Goal: Task Accomplishment & Management: Complete application form

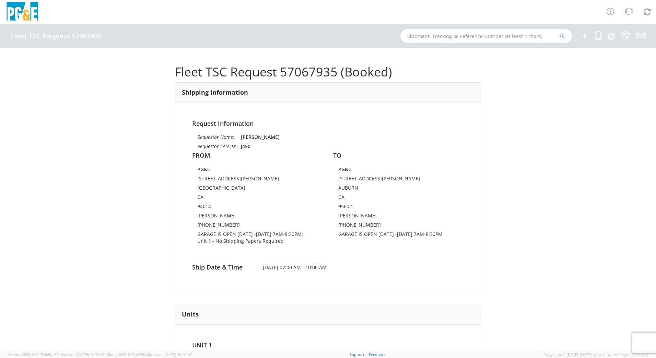
scroll to position [69, 0]
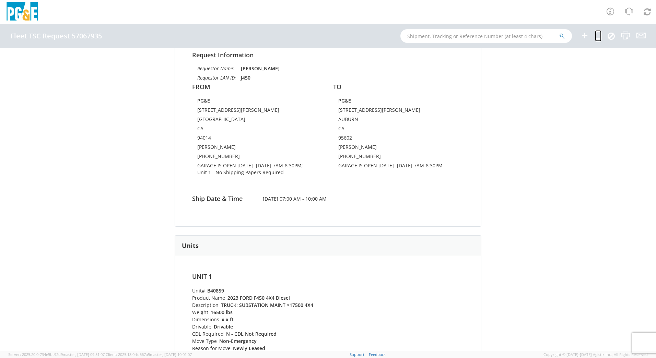
click at [598, 36] on icon at bounding box center [598, 35] width 7 height 9
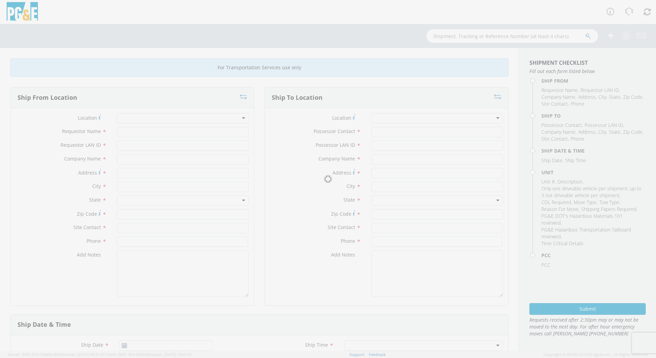
type input "[PERSON_NAME]"
type input "J450"
type input "PG&E"
type input "[STREET_ADDRESS][PERSON_NAME]"
type input "[GEOGRAPHIC_DATA]"
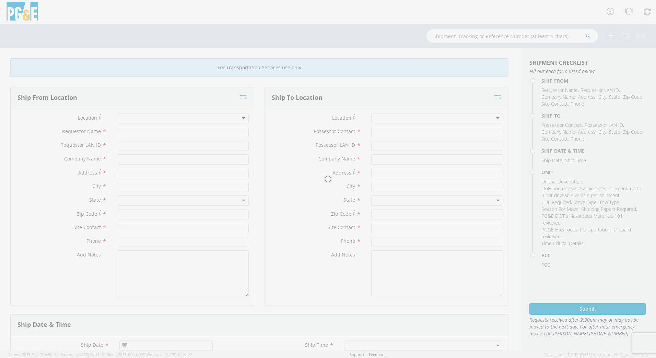
type input "94014"
type input "[PERSON_NAME]"
type input "[PHONE_NUMBER]"
type input "NICK AYLES"
type input "NJA5"
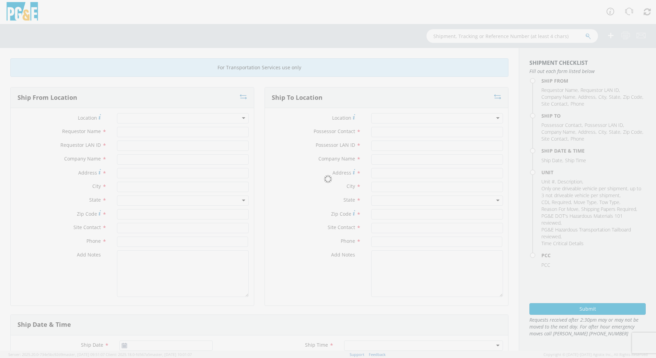
type input "PG&E"
type input "[STREET_ADDRESS][PERSON_NAME]"
type input "AUBURN"
type input "95602"
type input "[PERSON_NAME]"
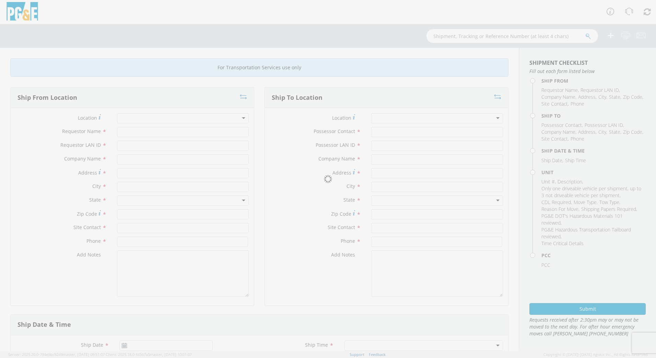
type input "[PHONE_NUMBER]"
type input "[DATE]"
type input "TRUCK; SUBSTATION MAINT >17500 4X4"
type input "16500"
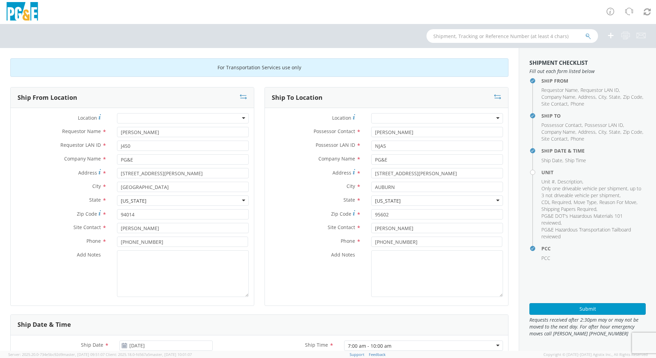
select select "14376"
select select "B40859"
click at [465, 33] on input "text" at bounding box center [513, 36] width 172 height 14
type input "b32656"
click at [585, 33] on button "submit" at bounding box center [588, 37] width 6 height 8
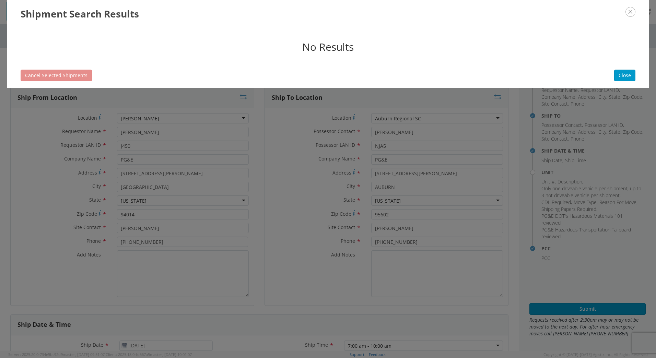
click at [635, 12] on div "Shipment Search Results" at bounding box center [328, 13] width 642 height 27
click at [630, 12] on icon "button" at bounding box center [631, 12] width 10 height 10
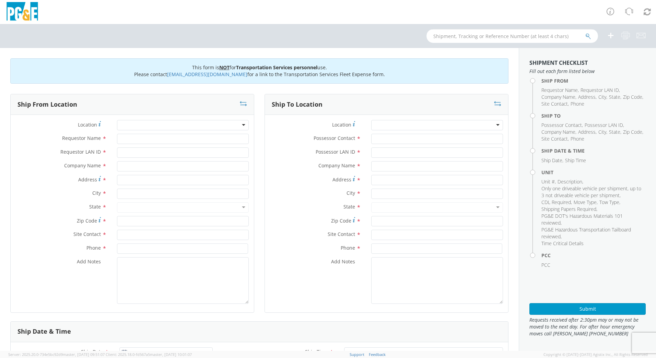
click at [537, 36] on input "text" at bounding box center [513, 36] width 172 height 14
type input "b32656"
click at [585, 33] on button "submit" at bounding box center [588, 37] width 6 height 8
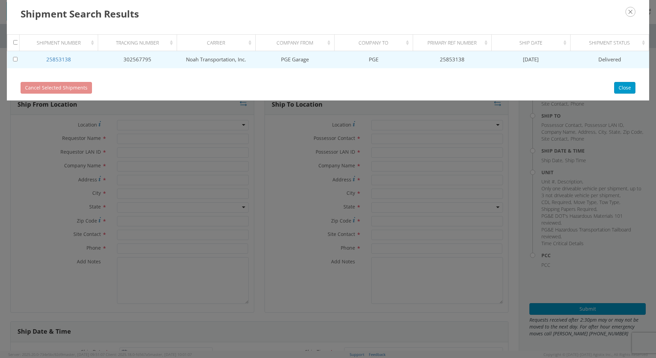
click at [246, 58] on td "Noah Transportation, Inc." at bounding box center [216, 59] width 79 height 17
click at [59, 62] on link "25853138" at bounding box center [58, 59] width 25 height 7
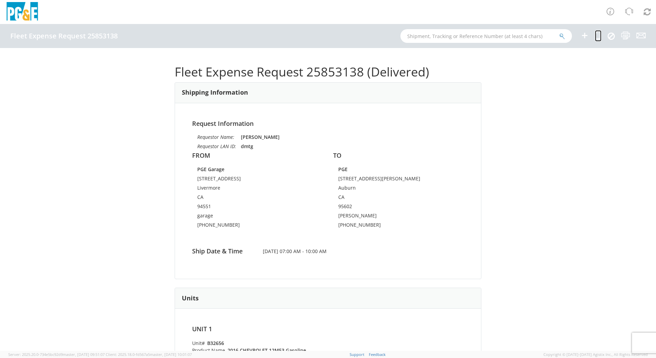
click at [601, 33] on icon at bounding box center [598, 35] width 7 height 9
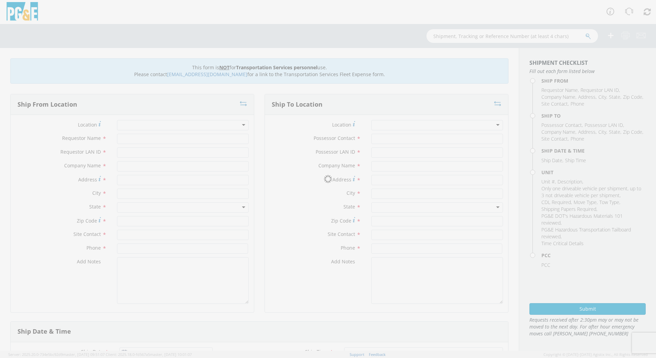
type input "david turner"
type input "dmtg"
type input "PGE Garage"
type input "3797 1st St"
type input "Livermore"
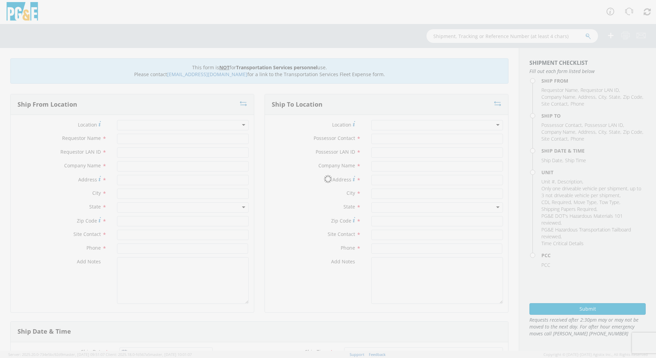
type input "garage"
type input "925-373-2623"
type input "david turner"
type input "dmtg"
type input "PGE"
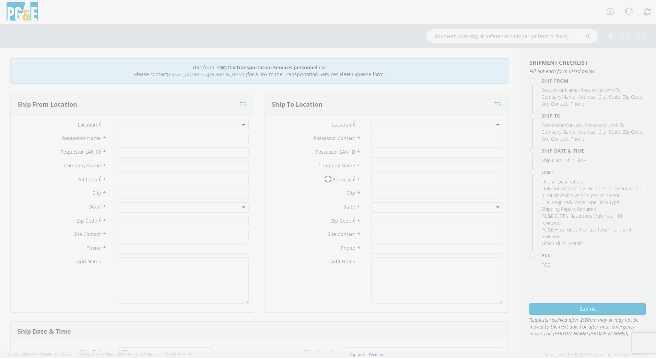
type input "12759 Earhart Ave"
type input "Auburn"
type input "david turner"
type input "530-906-7667"
type input "08/23/2019"
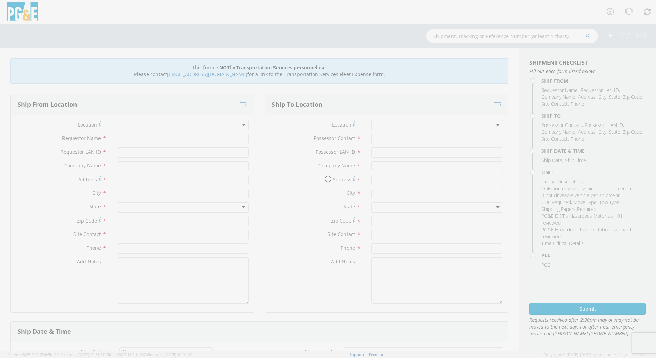
type input "PICKUP; COMPACT 4X4"
type input "5600"
type input "0"
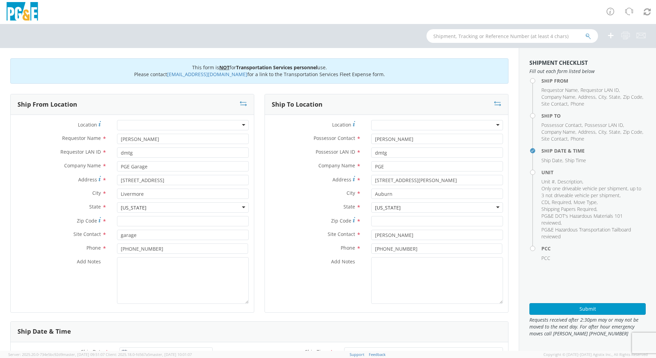
select select "B32656"
click at [495, 105] on icon at bounding box center [497, 103] width 7 height 7
type input "PGE"
type input "12759 Earhart Ave"
type input "Auburn"
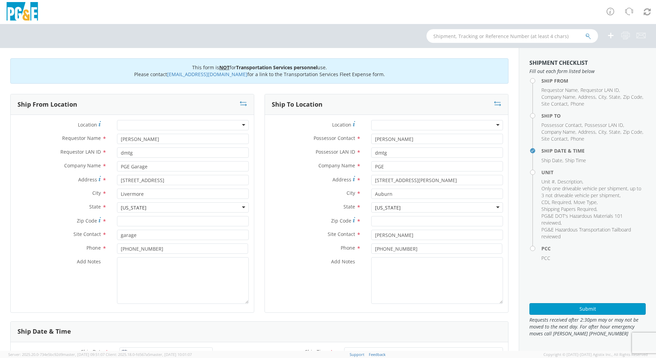
type input "david turner"
type input "530-906-7667"
type input "PGE Garage"
type input "3797 1st St"
type input "Livermore"
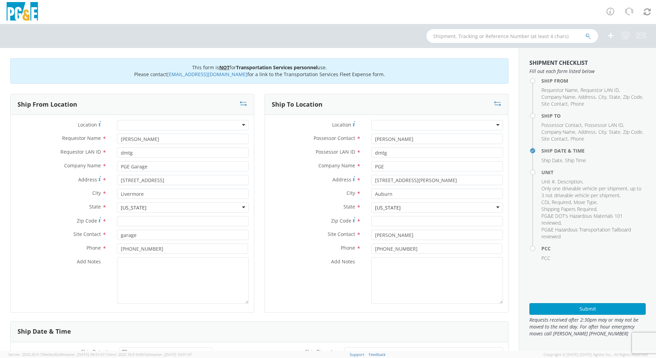
type input "garage"
type input "925-373-2623"
click at [405, 126] on div at bounding box center [437, 125] width 132 height 10
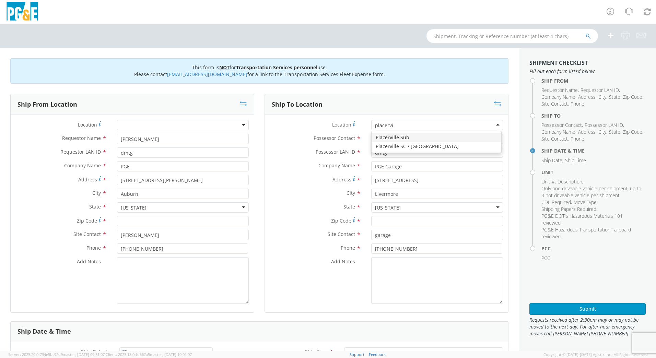
type input "placervil"
type input "PG&E"
type input "4636 MISSOURI FLAT ROAD"
type input "PLACERVILLE"
type input "95667"
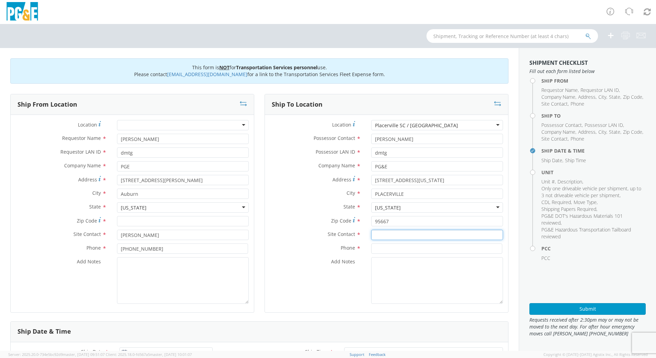
click at [398, 235] on input "text" at bounding box center [437, 235] width 132 height 10
click at [494, 101] on icon at bounding box center [497, 103] width 7 height 7
type input "PG&E"
type input "4636 MISSOURI FLAT ROAD"
type input "PLACERVILLE"
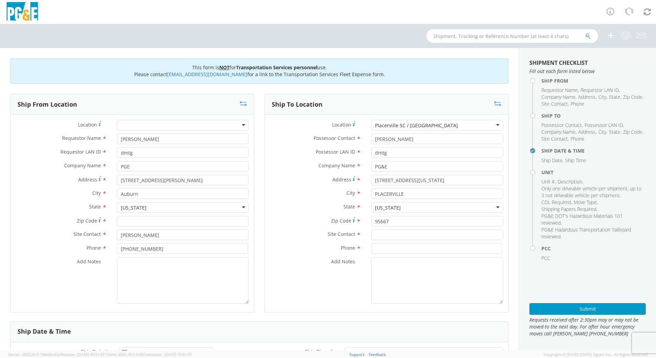
type input "95667"
type input "PGE"
type input "12759 Earhart Ave"
type input "Auburn"
type input "david turner"
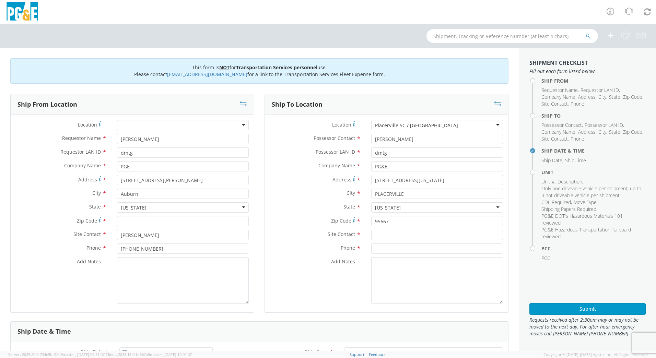
type input "530-906-7667"
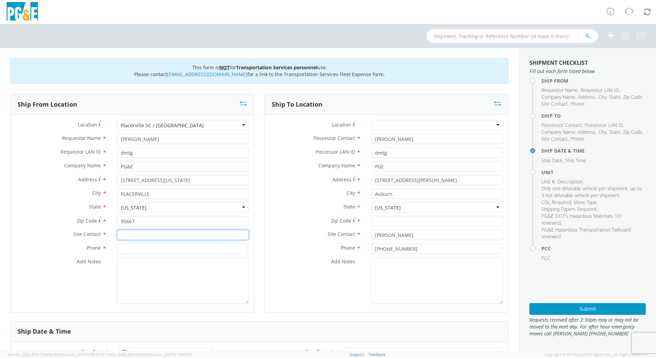
click at [138, 233] on input "text" at bounding box center [183, 235] width 132 height 10
type input "Jon Droullard"
click at [163, 252] on input at bounding box center [182, 249] width 131 height 10
click at [125, 248] on input at bounding box center [182, 249] width 131 height 10
type input "707 761 6268"
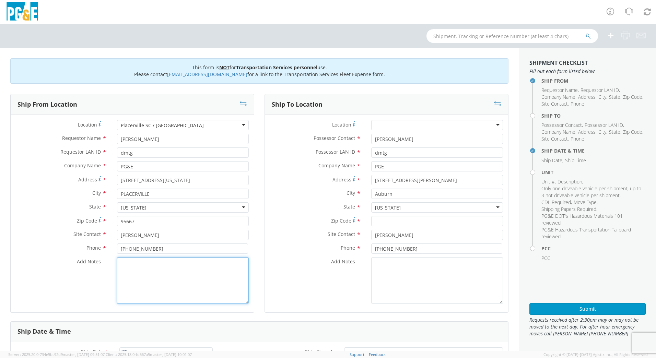
click at [152, 266] on textarea "Add Notes *" at bounding box center [183, 280] width 132 height 47
click at [387, 220] on input "Zip Code *" at bounding box center [437, 221] width 132 height 10
type input "95602"
click at [265, 297] on div "Add Notes *" at bounding box center [386, 280] width 243 height 47
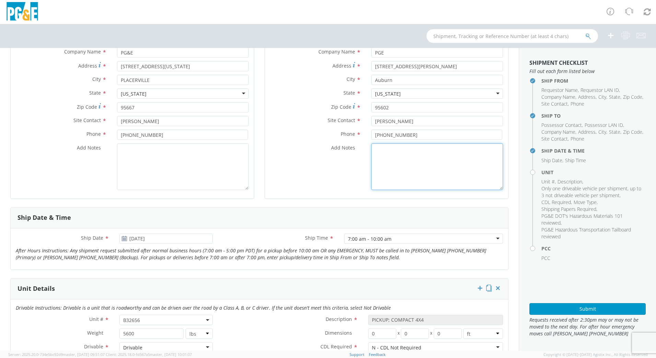
scroll to position [137, 0]
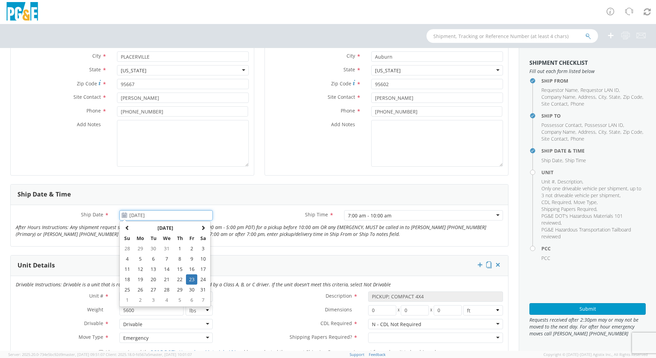
drag, startPoint x: 130, startPoint y: 215, endPoint x: 244, endPoint y: 218, distance: 114.0
click at [234, 217] on div "Ship Date * 08/23/2019 August 2019 Su Mo Tu We Th Fr Sa 28 29 30 31 1 2 3 4 5 6…" at bounding box center [260, 225] width 498 height 31
type input "0"
type input "10/18/2025"
click at [245, 215] on label "Ship Time *" at bounding box center [278, 214] width 121 height 9
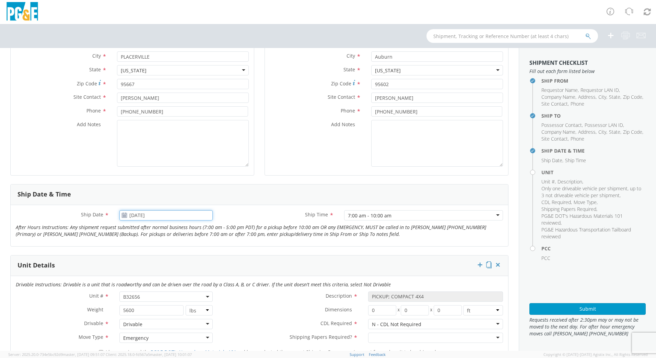
click at [183, 215] on input "10/18/2025" at bounding box center [165, 215] width 93 height 10
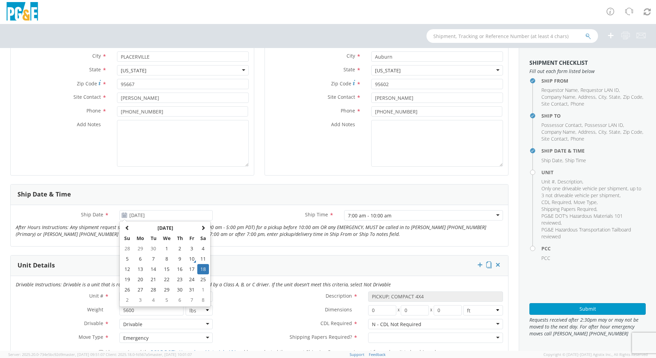
click at [37, 309] on label "Weight *" at bounding box center [63, 309] width 104 height 9
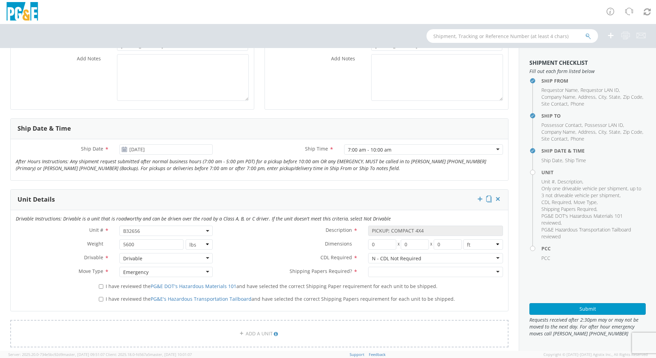
scroll to position [206, 0]
click at [103, 281] on label "I have reviewed the PG&E DOT's Hazardous Materials 101 and have selected the co…" at bounding box center [269, 283] width 340 height 8
click at [103, 282] on input "I have reviewed the PG&E DOT's Hazardous Materials 101 and have selected the co…" at bounding box center [101, 284] width 4 height 4
checkbox input "true"
click at [100, 297] on input "I have reviewed the PG&E's Hazardous Transportation Tailboard and have selected…" at bounding box center [101, 296] width 4 height 4
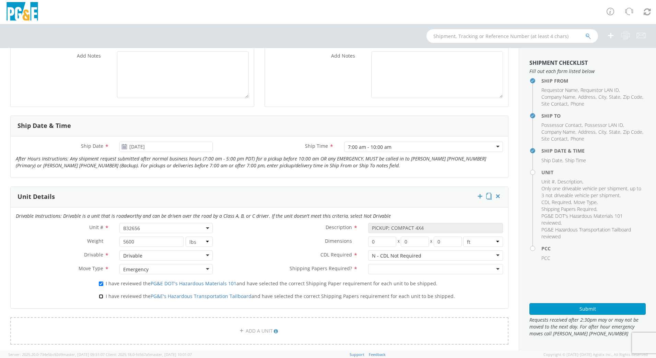
checkbox input "true"
click at [384, 271] on div at bounding box center [435, 269] width 135 height 10
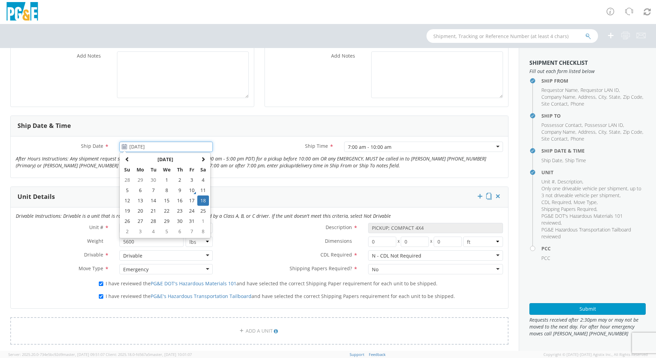
click at [141, 144] on input "10/18/2025" at bounding box center [165, 147] width 93 height 10
click at [156, 199] on td "14" at bounding box center [154, 201] width 12 height 10
type input "10/14/2025"
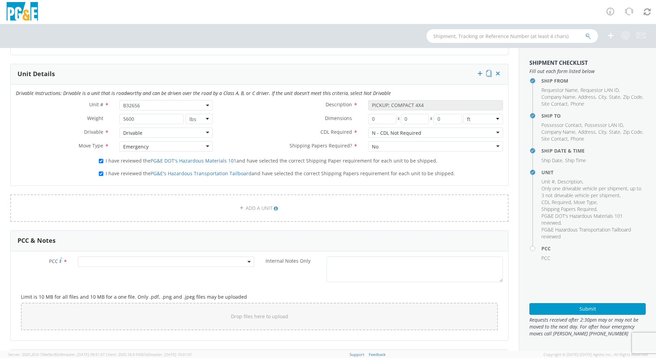
scroll to position [343, 0]
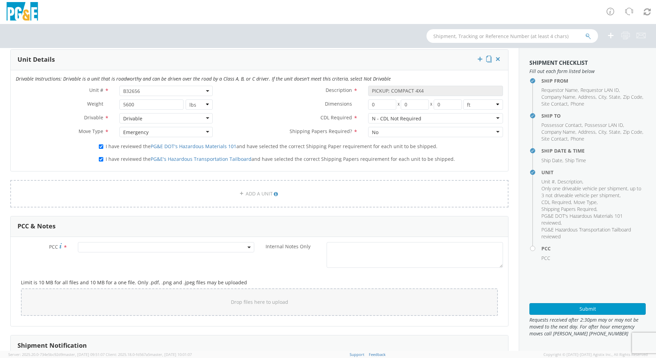
click at [101, 247] on span at bounding box center [166, 247] width 176 height 10
click at [98, 256] on input "number" at bounding box center [165, 259] width 171 height 10
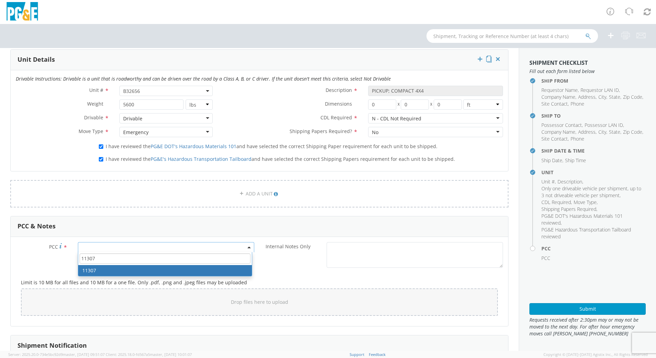
type input "11307"
select select "11307"
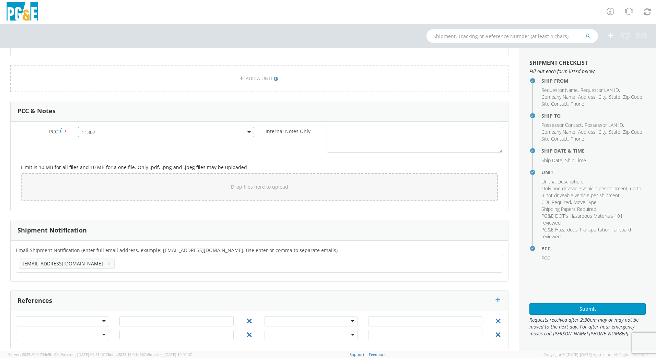
scroll to position [465, 0]
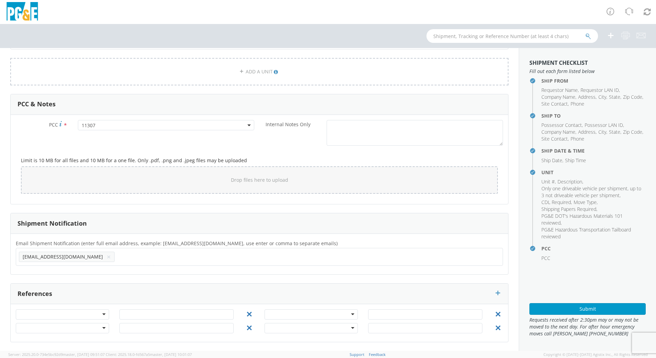
click at [107, 257] on button "×" at bounding box center [109, 257] width 4 height 8
type input "jddq@pge.com"
type input "dtp4@pge.com"
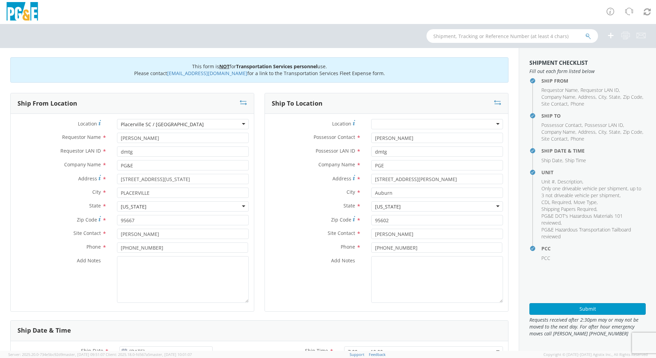
scroll to position [0, 0]
click at [574, 307] on button "Submit" at bounding box center [587, 309] width 116 height 12
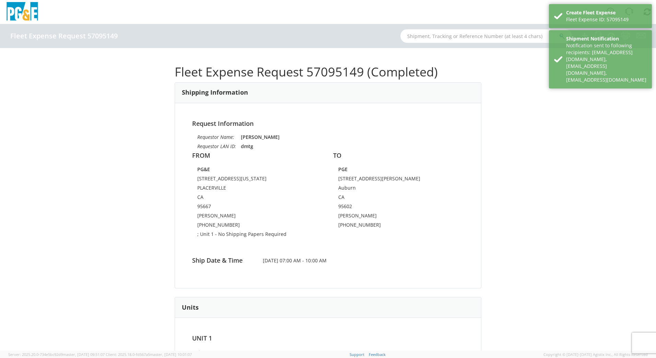
click at [431, 37] on input "text" at bounding box center [486, 36] width 172 height 14
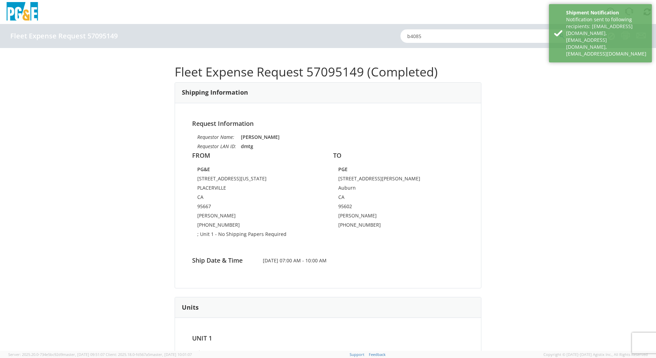
type input "b40859"
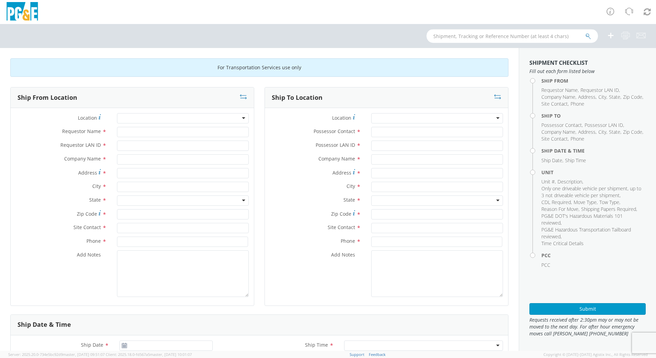
click at [480, 30] on input "text" at bounding box center [513, 36] width 172 height 14
type input "b40859"
click at [585, 33] on button "submit" at bounding box center [588, 37] width 6 height 8
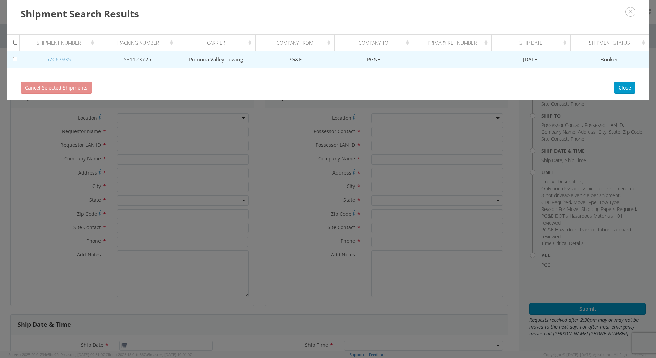
click at [61, 61] on link "57067935" at bounding box center [58, 59] width 25 height 7
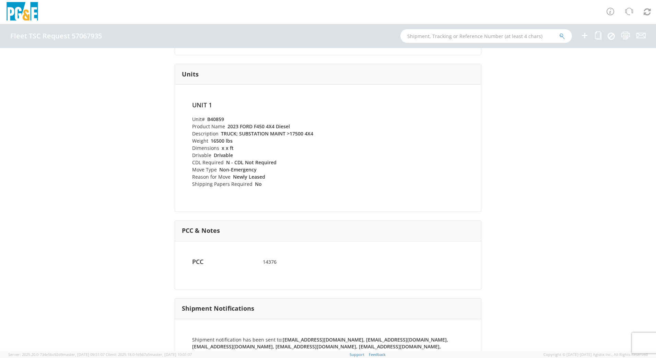
scroll to position [257, 0]
